Goal: Task Accomplishment & Management: Manage account settings

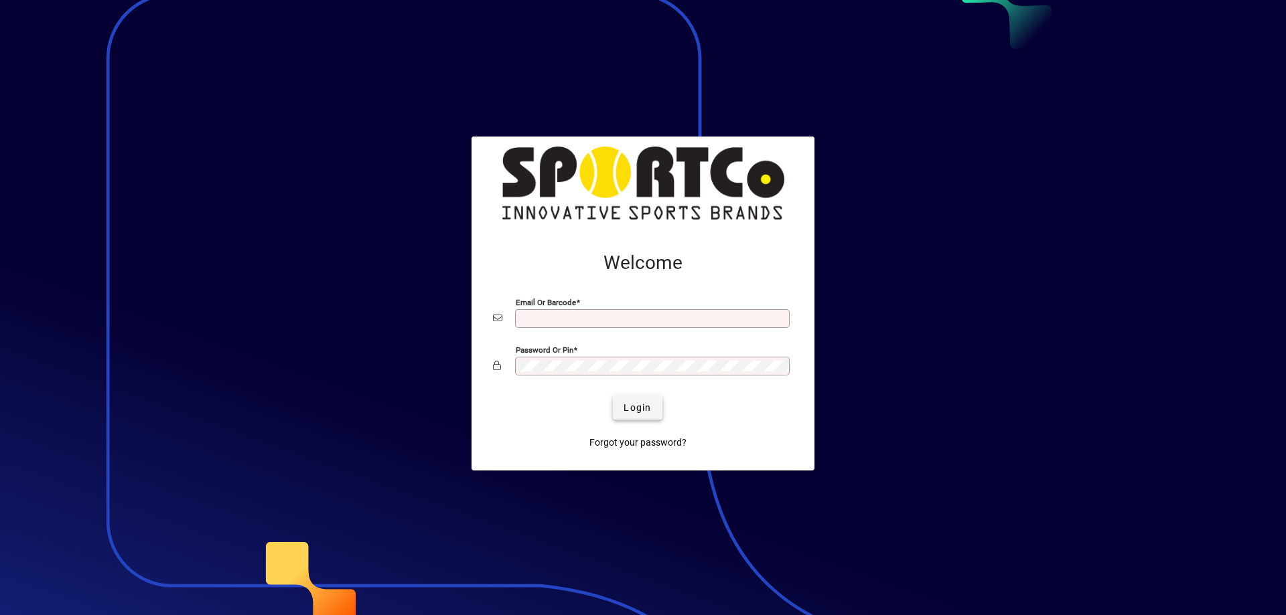
type input "**********"
click at [629, 405] on span "Login" at bounding box center [636, 408] width 27 height 14
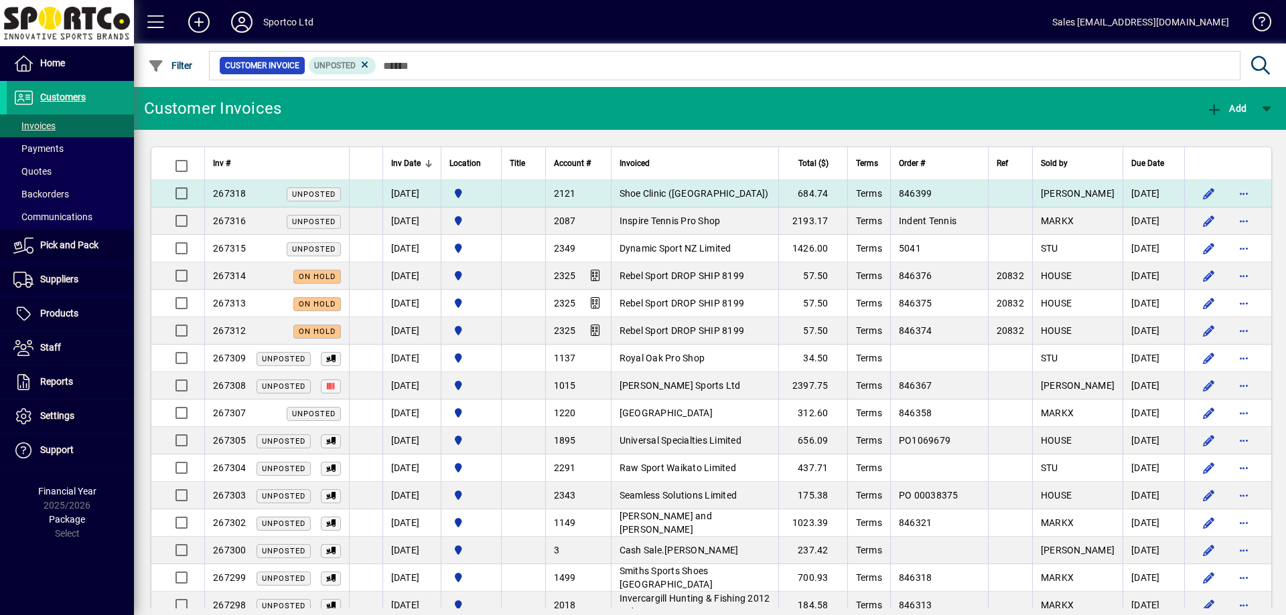
click at [739, 193] on td "Shoe Clinic (Albany)" at bounding box center [694, 193] width 167 height 27
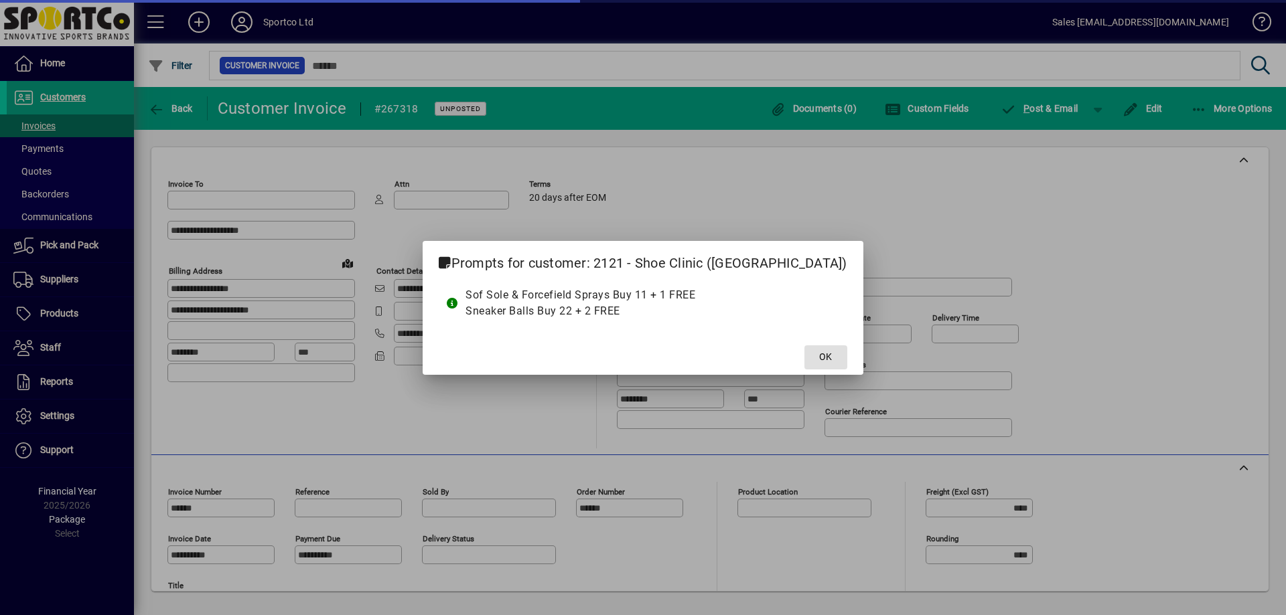
type input "**********"
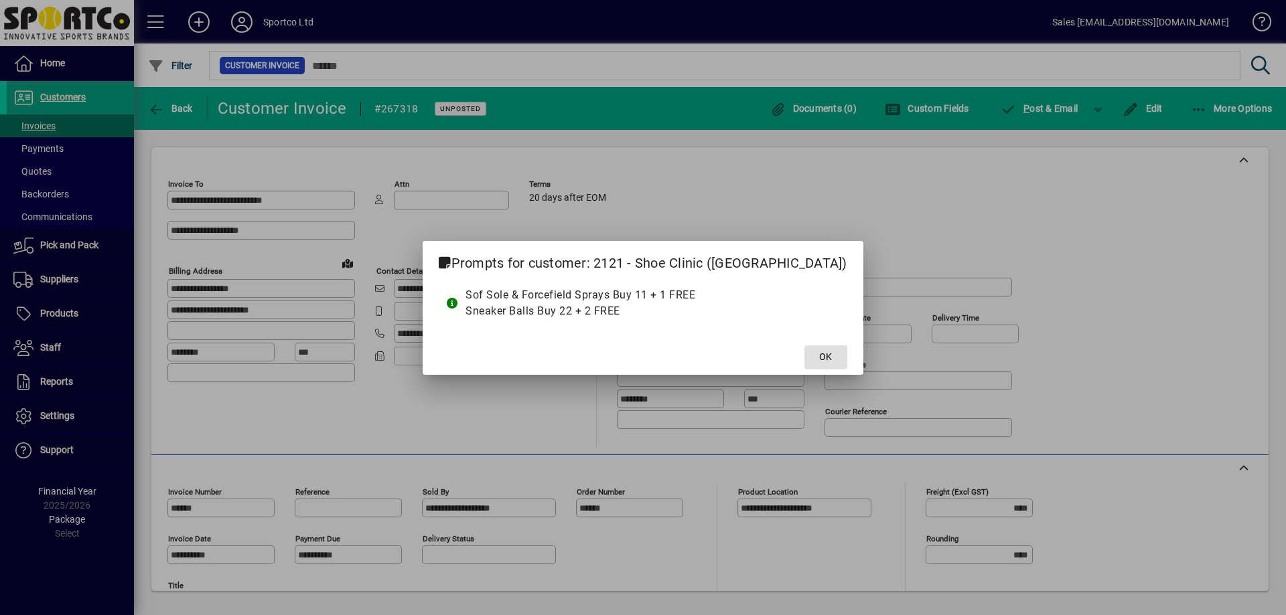
click at [819, 358] on span "OK" at bounding box center [825, 357] width 13 height 14
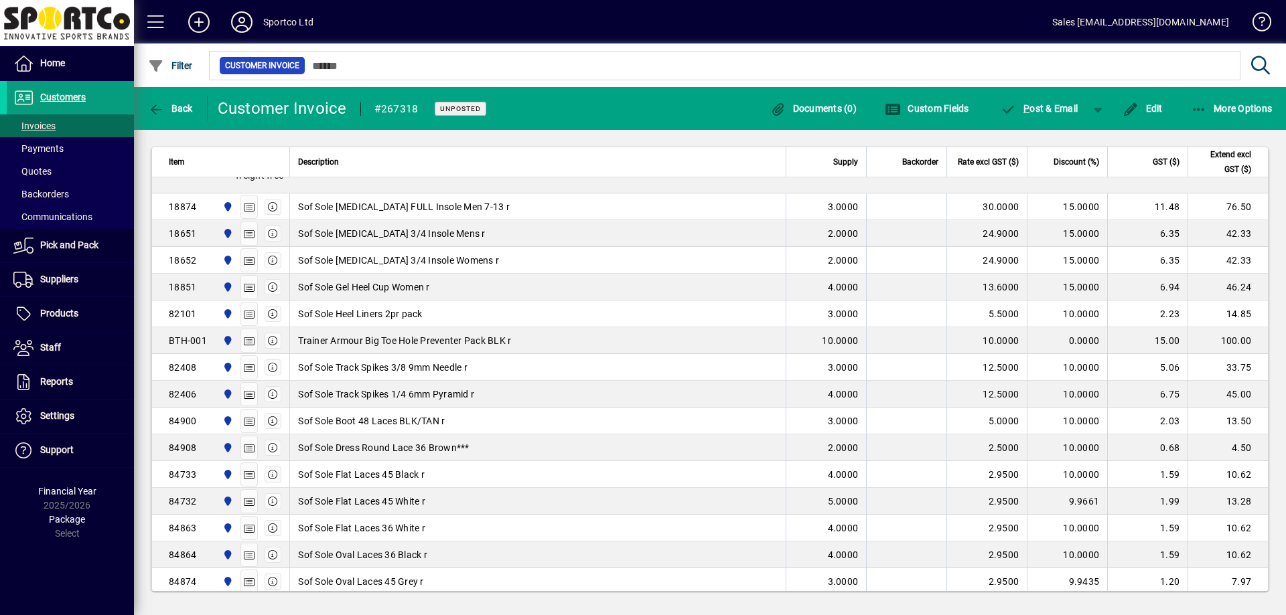
scroll to position [526, 0]
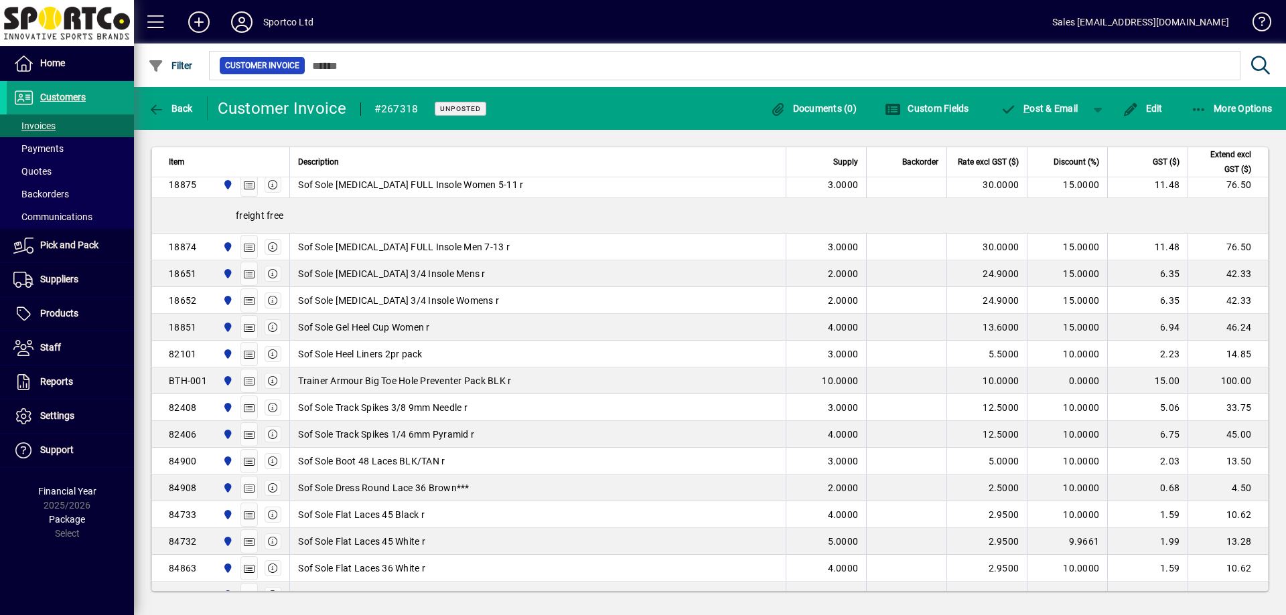
drag, startPoint x: 487, startPoint y: 214, endPoint x: 494, endPoint y: 224, distance: 12.1
click at [492, 228] on div "freight free" at bounding box center [710, 215] width 1116 height 35
click at [562, 212] on div "freight free" at bounding box center [710, 215] width 1116 height 35
click at [1138, 111] on icon "button" at bounding box center [1130, 109] width 17 height 13
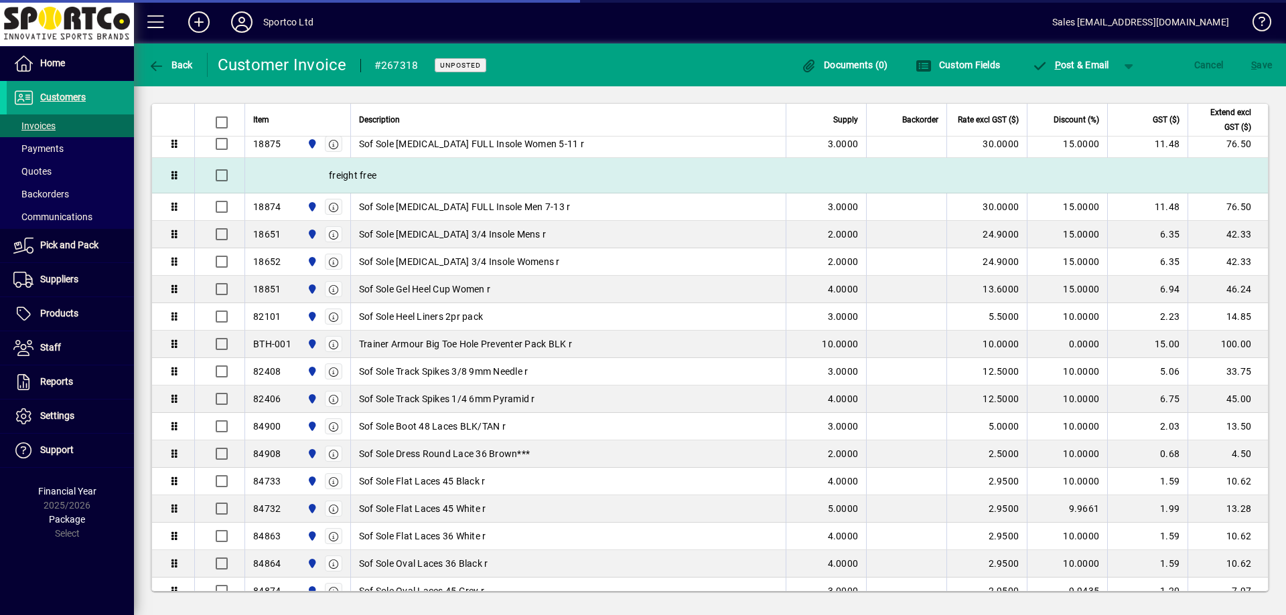
scroll to position [496, 0]
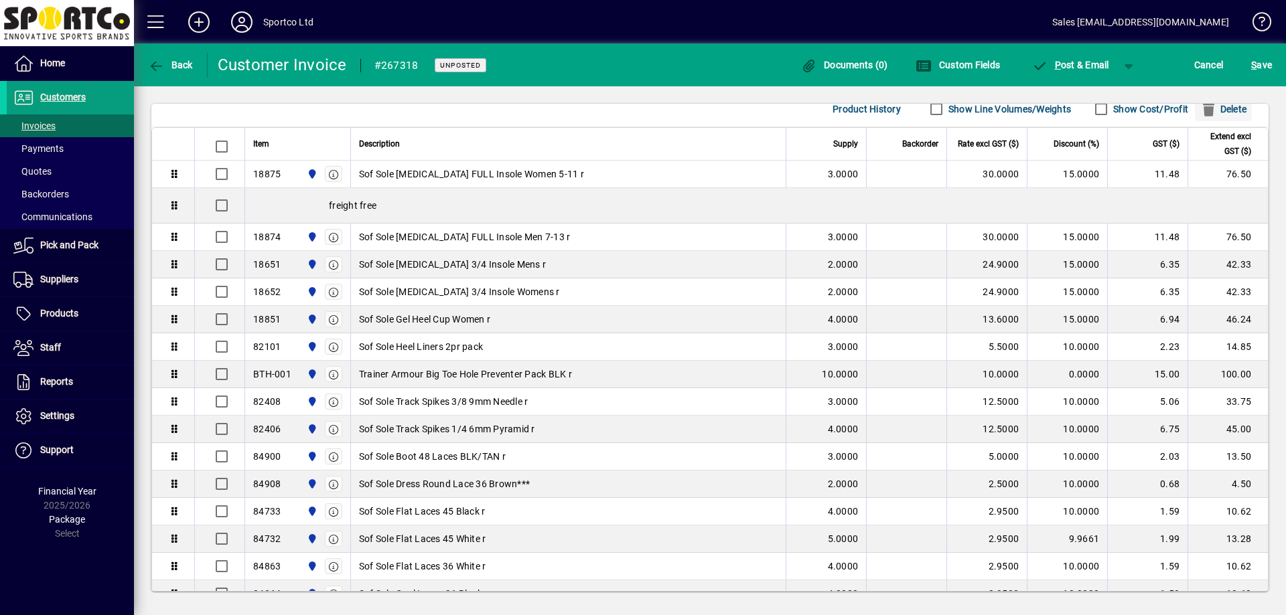
click at [1206, 106] on span "Delete" at bounding box center [1223, 108] width 46 height 21
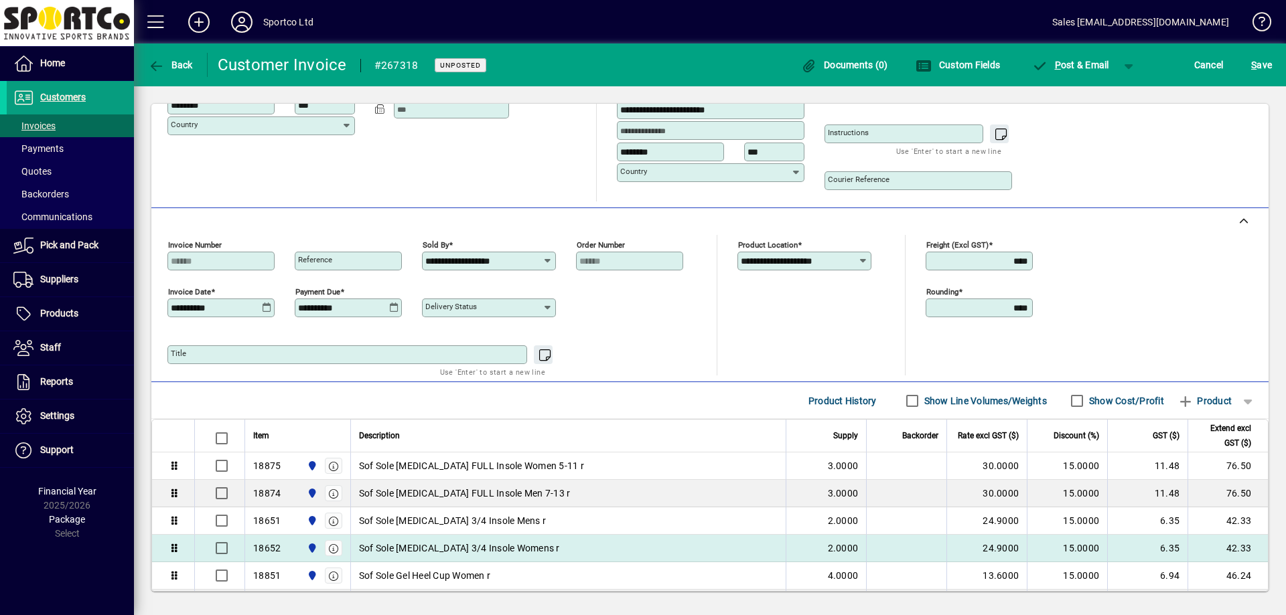
scroll to position [362, 0]
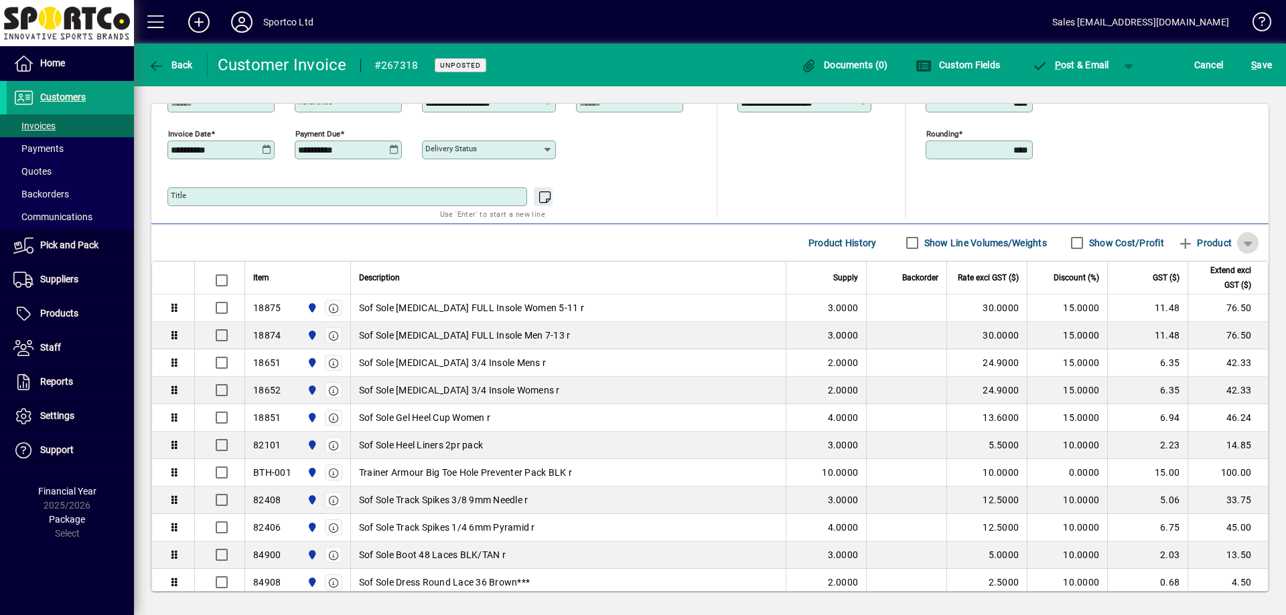
click at [1240, 244] on span "button" at bounding box center [1248, 243] width 32 height 32
click at [1191, 323] on span "Note" at bounding box center [1179, 319] width 33 height 16
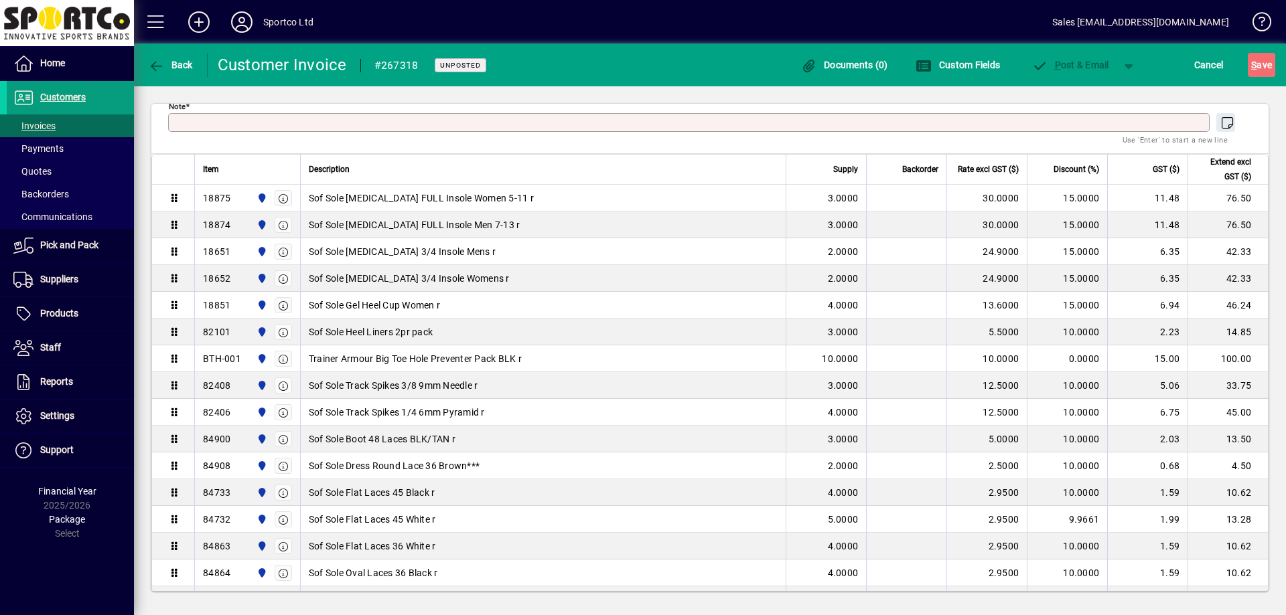
scroll to position [0, 0]
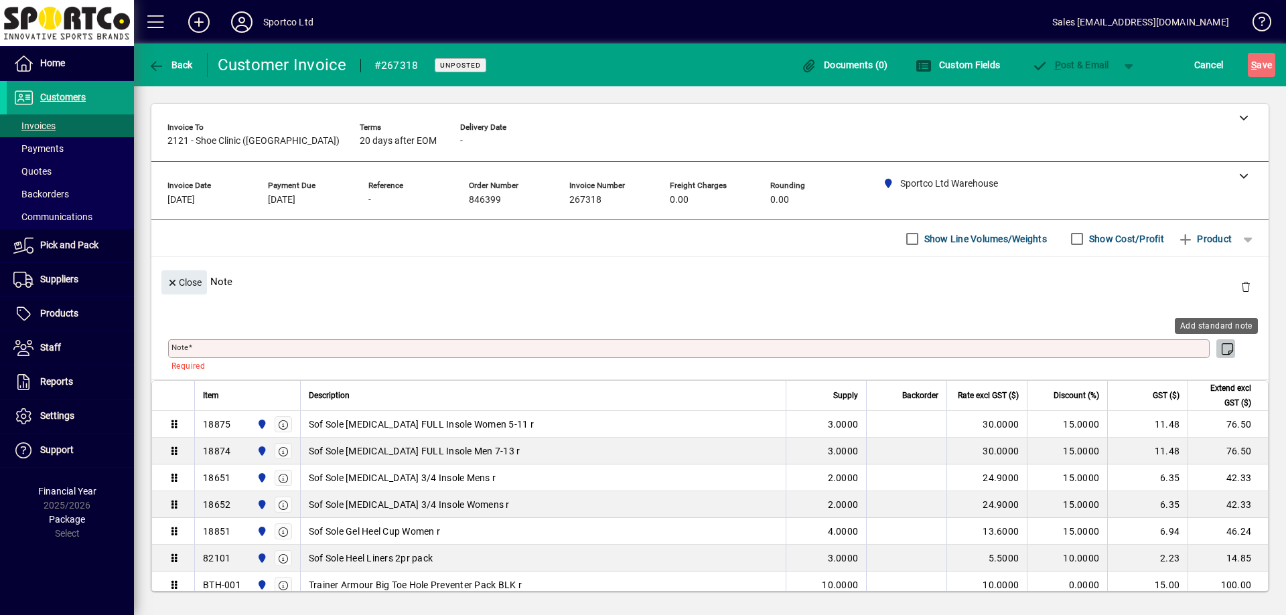
click at [1219, 347] on icon "button" at bounding box center [1227, 349] width 17 height 13
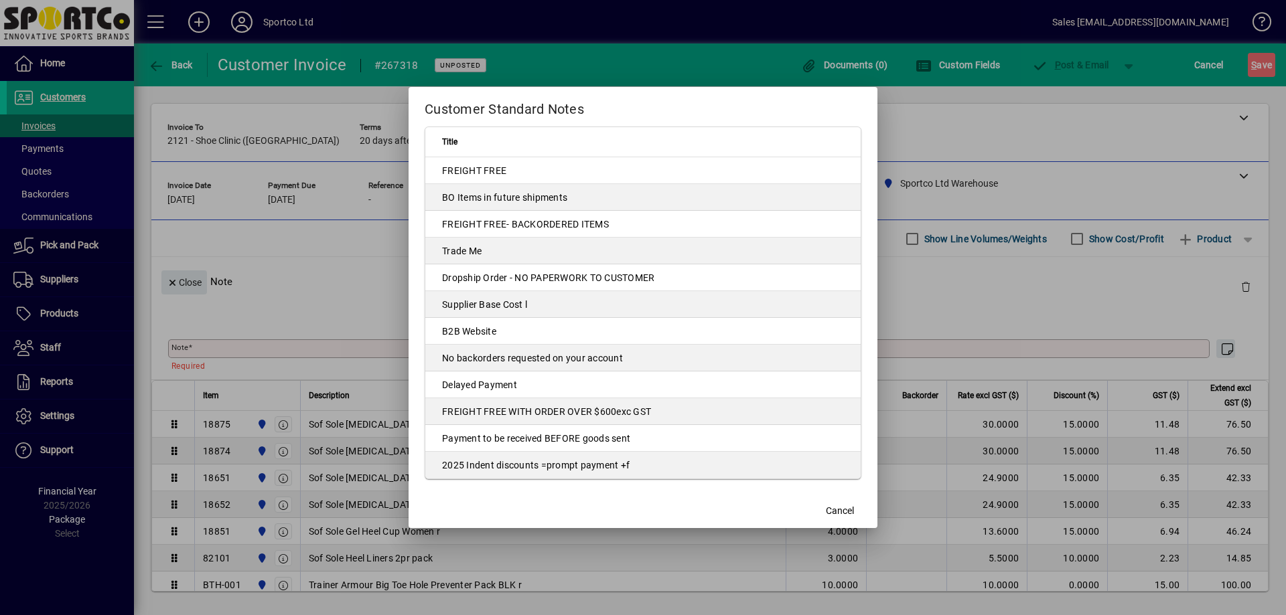
drag, startPoint x: 506, startPoint y: 169, endPoint x: 394, endPoint y: 228, distance: 126.7
click at [505, 169] on td "FREIGHT FREE" at bounding box center [642, 170] width 435 height 27
type textarea "**********"
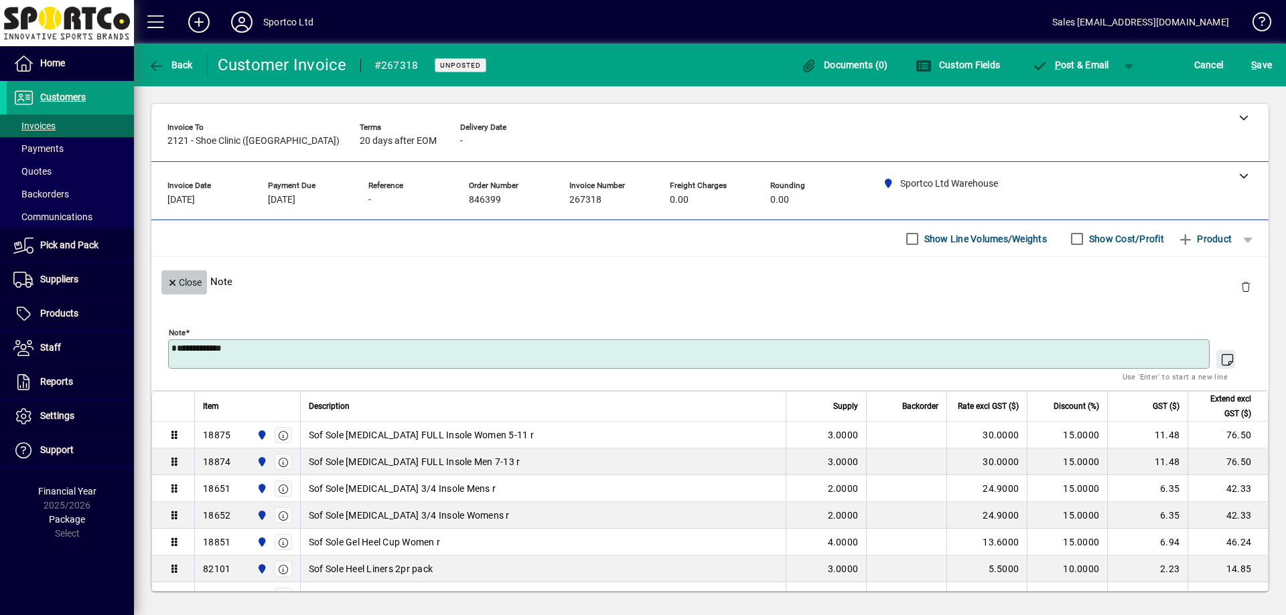
click at [184, 285] on span "Close" at bounding box center [184, 283] width 35 height 22
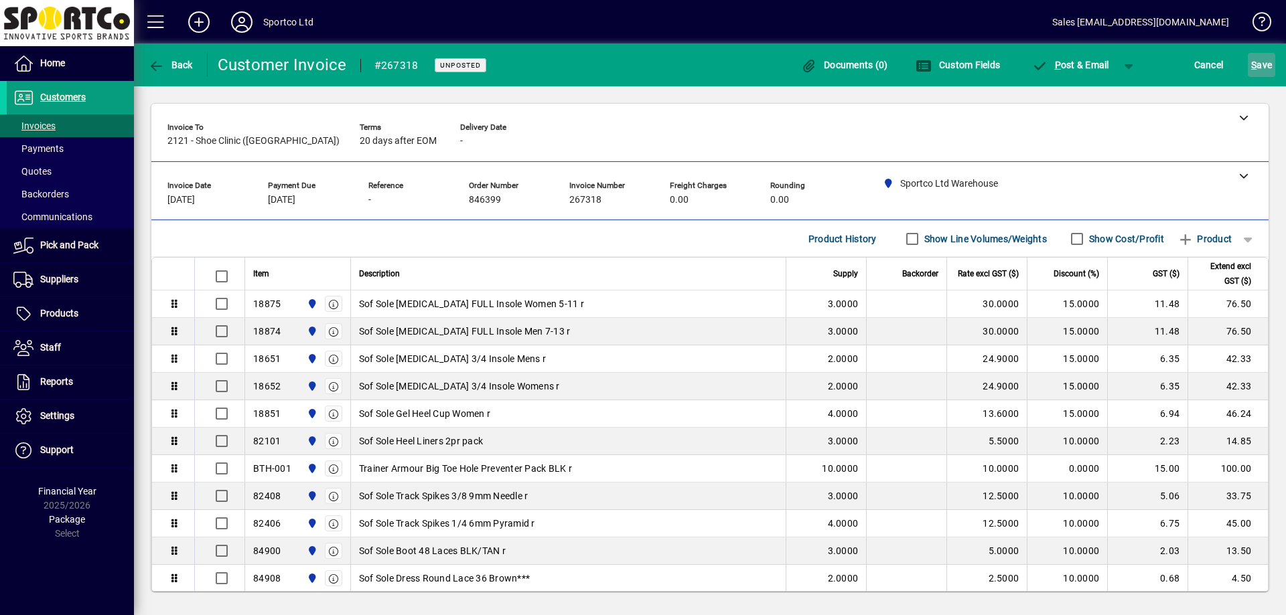
click at [1268, 62] on span "S ave" at bounding box center [1261, 64] width 21 height 21
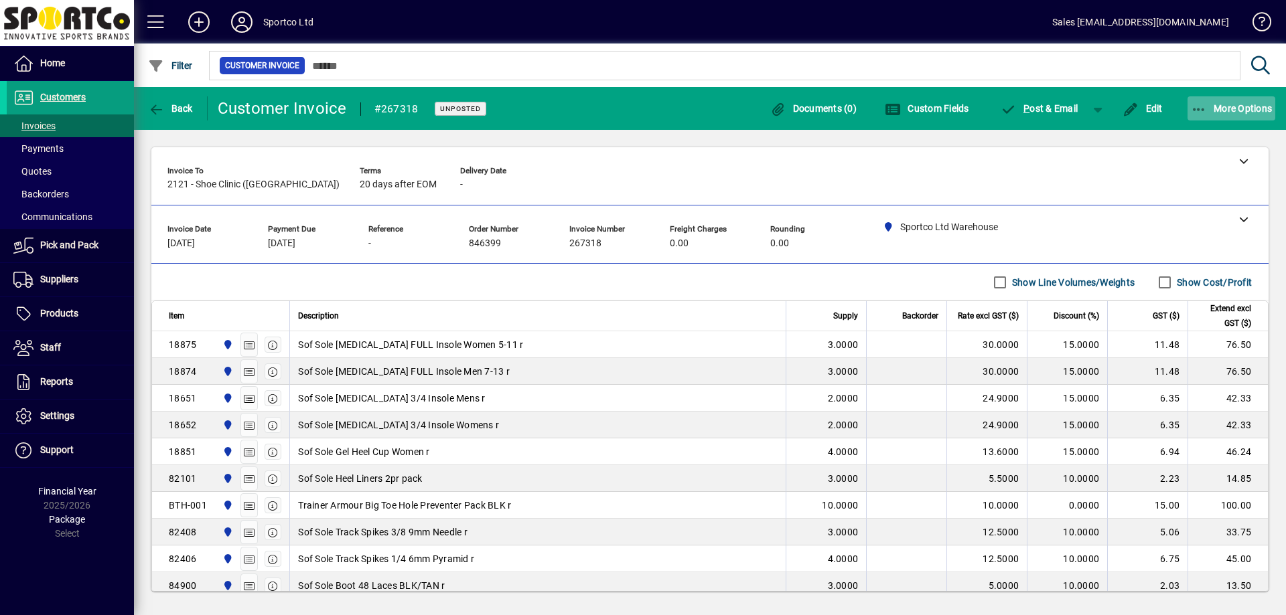
click at [1249, 105] on span "More Options" at bounding box center [1232, 108] width 82 height 11
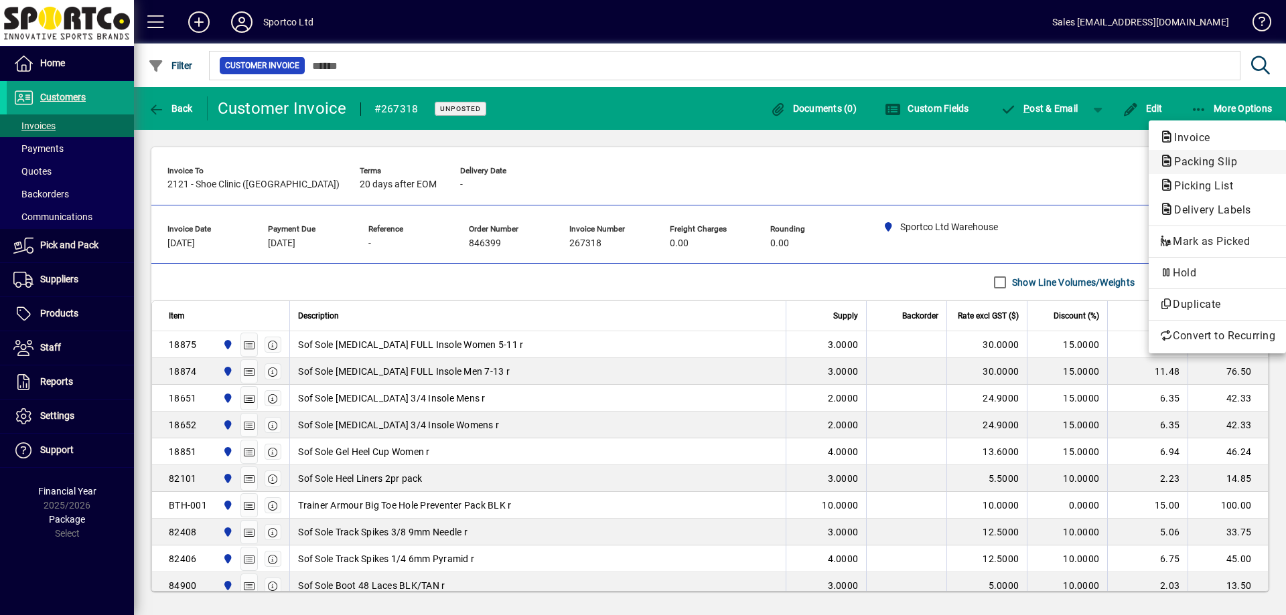
click at [1206, 159] on span "Packing Slip" at bounding box center [1201, 161] width 84 height 13
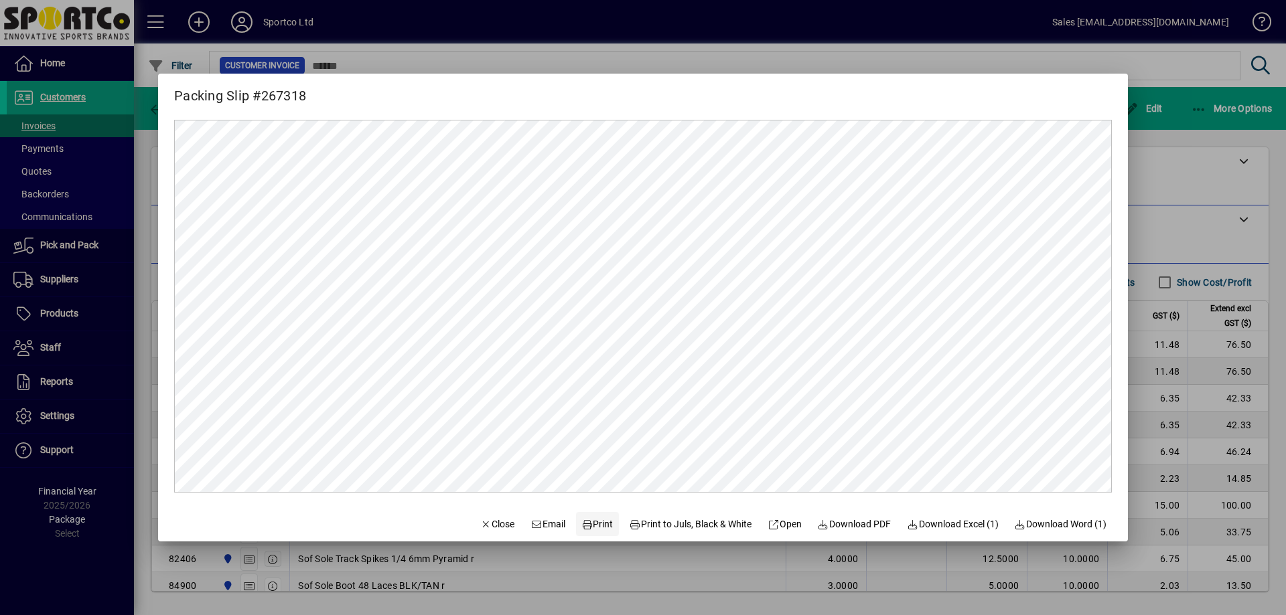
click at [587, 527] on span "Print" at bounding box center [597, 525] width 32 height 14
click at [480, 525] on icon "button" at bounding box center [486, 524] width 12 height 9
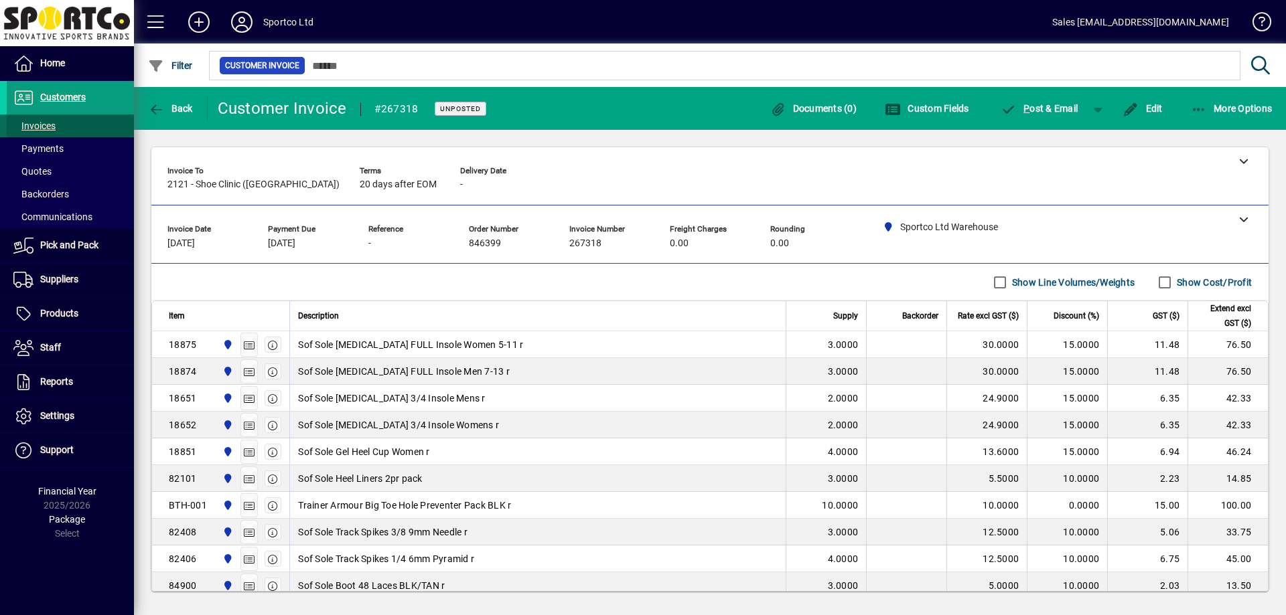
click at [47, 124] on span "Invoices" at bounding box center [34, 126] width 42 height 11
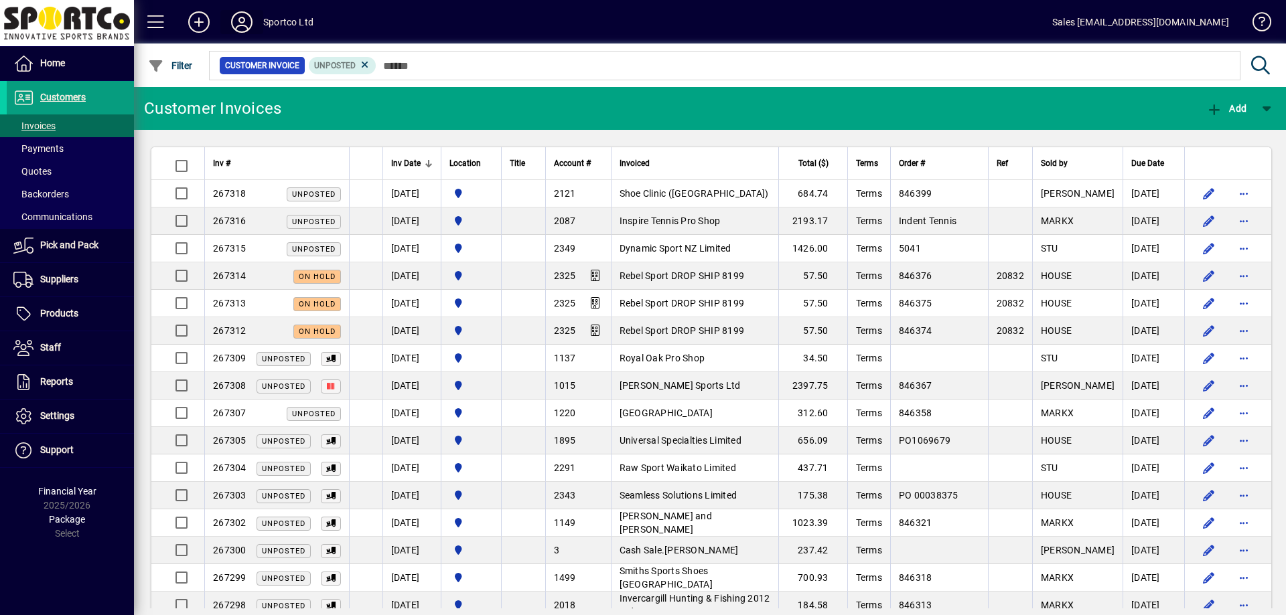
click at [242, 22] on icon at bounding box center [241, 21] width 27 height 21
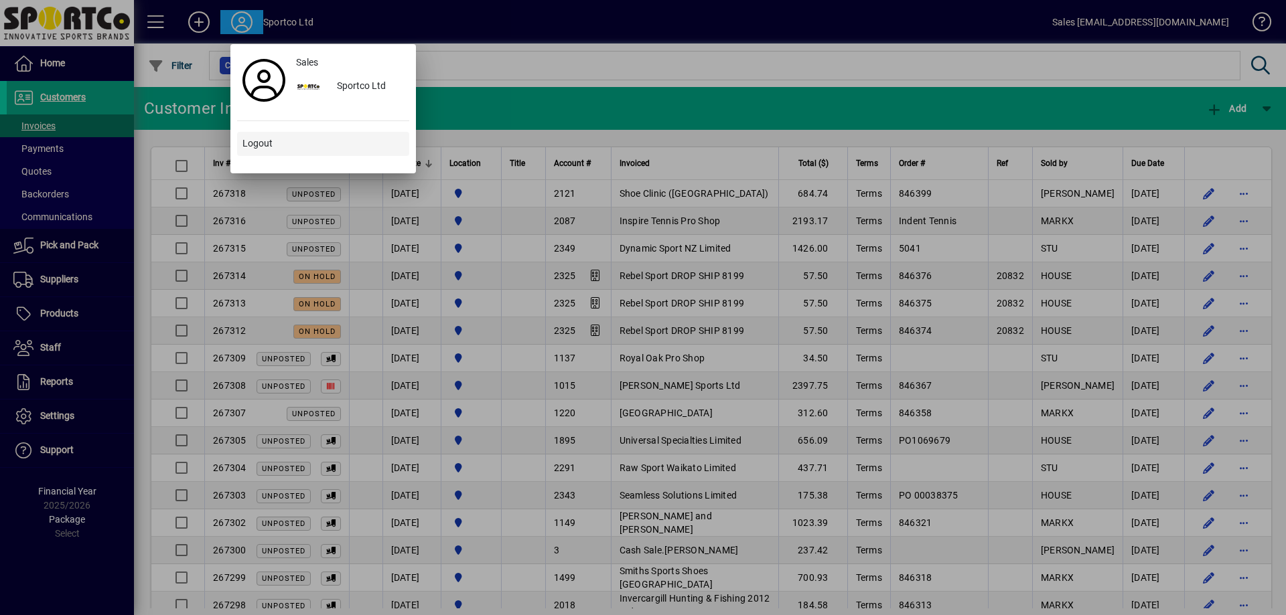
click at [292, 145] on span at bounding box center [323, 144] width 172 height 32
